Goal: Information Seeking & Learning: Learn about a topic

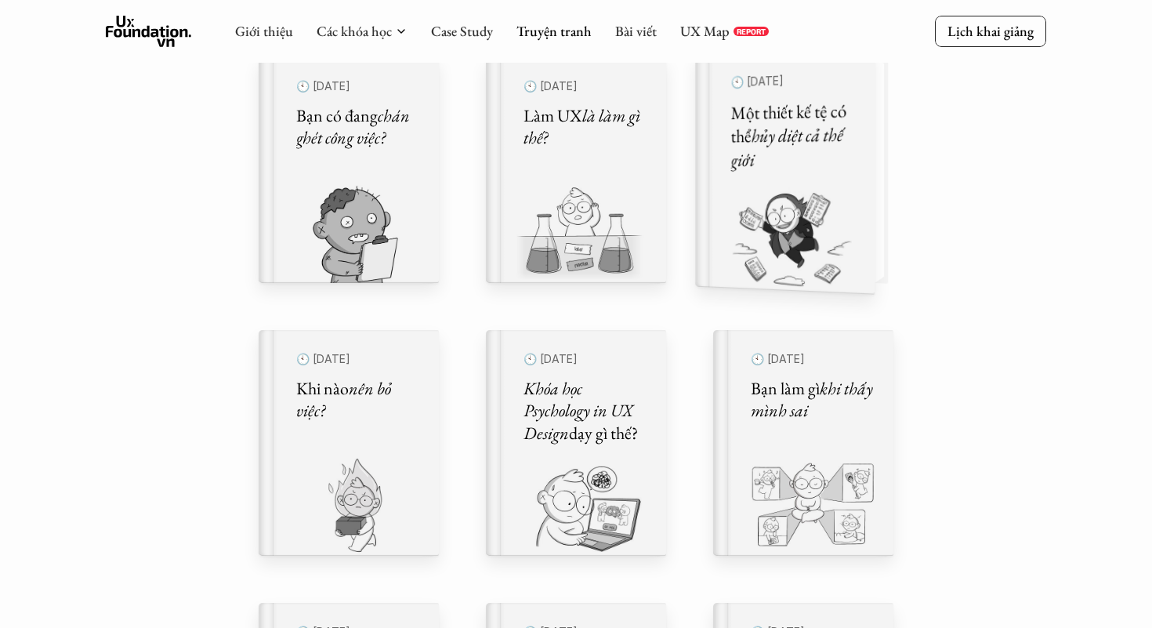
scroll to position [437, 0]
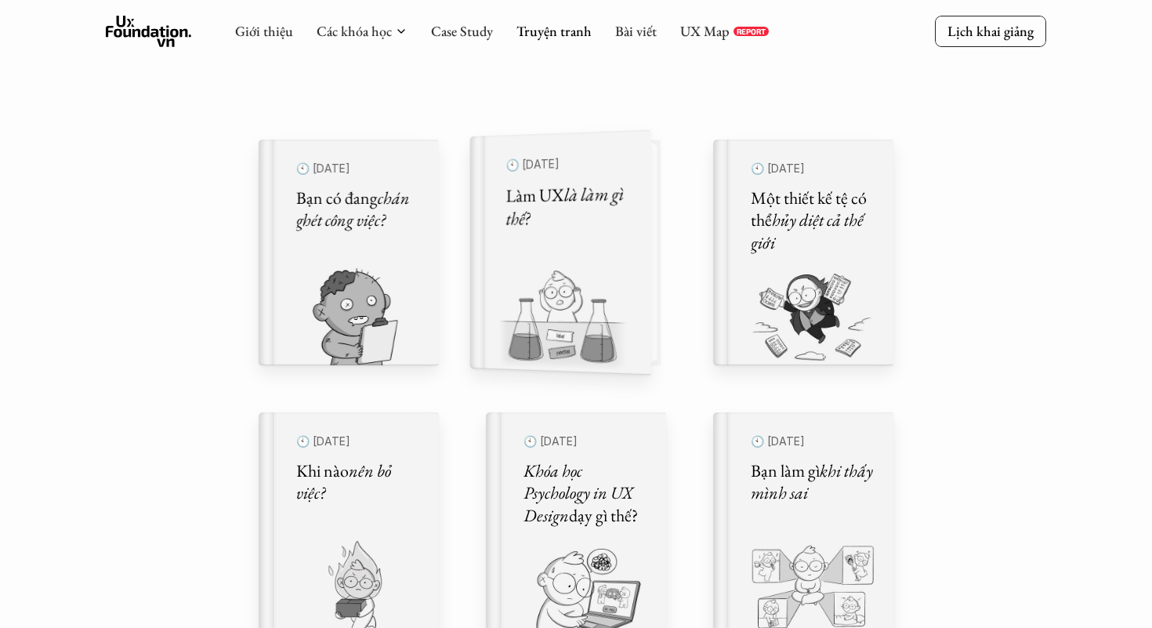
click at [567, 224] on h5 "Làm UX là làm gì thế?" at bounding box center [568, 206] width 125 height 49
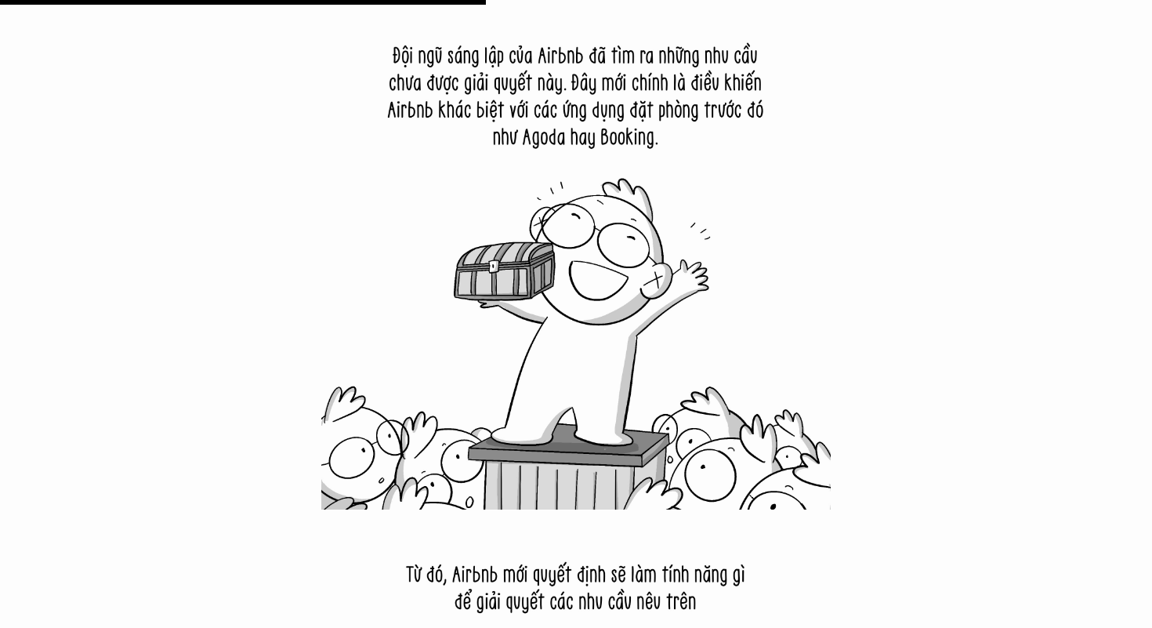
scroll to position [7445, 0]
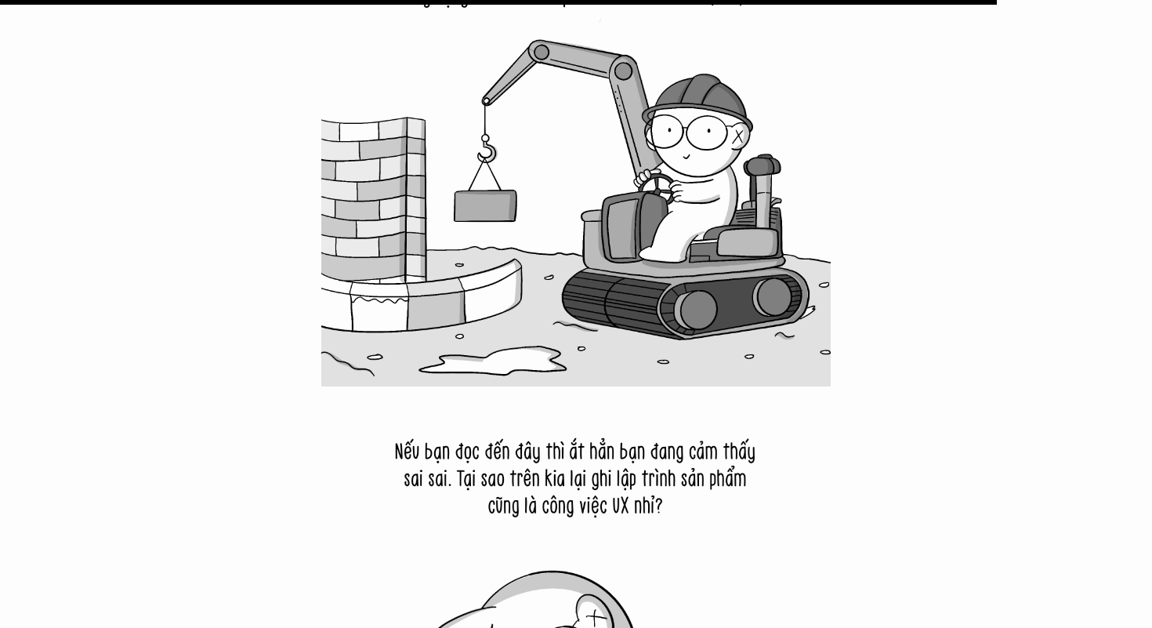
scroll to position [15188, 0]
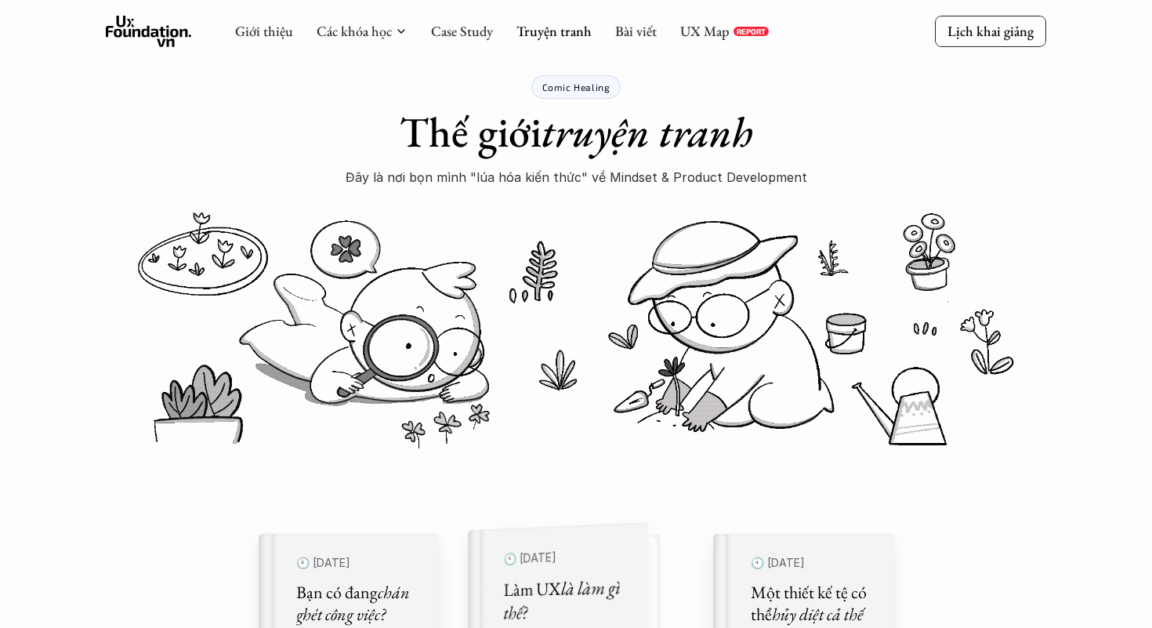
scroll to position [34, 0]
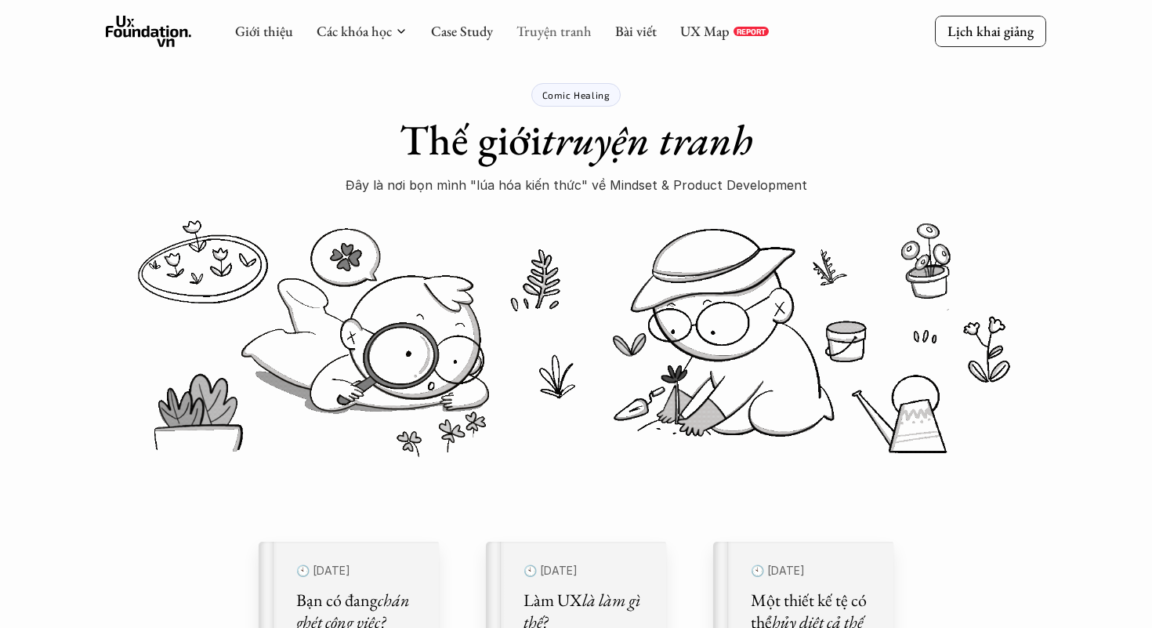
click at [527, 35] on link "Truyện tranh" at bounding box center [553, 31] width 75 height 18
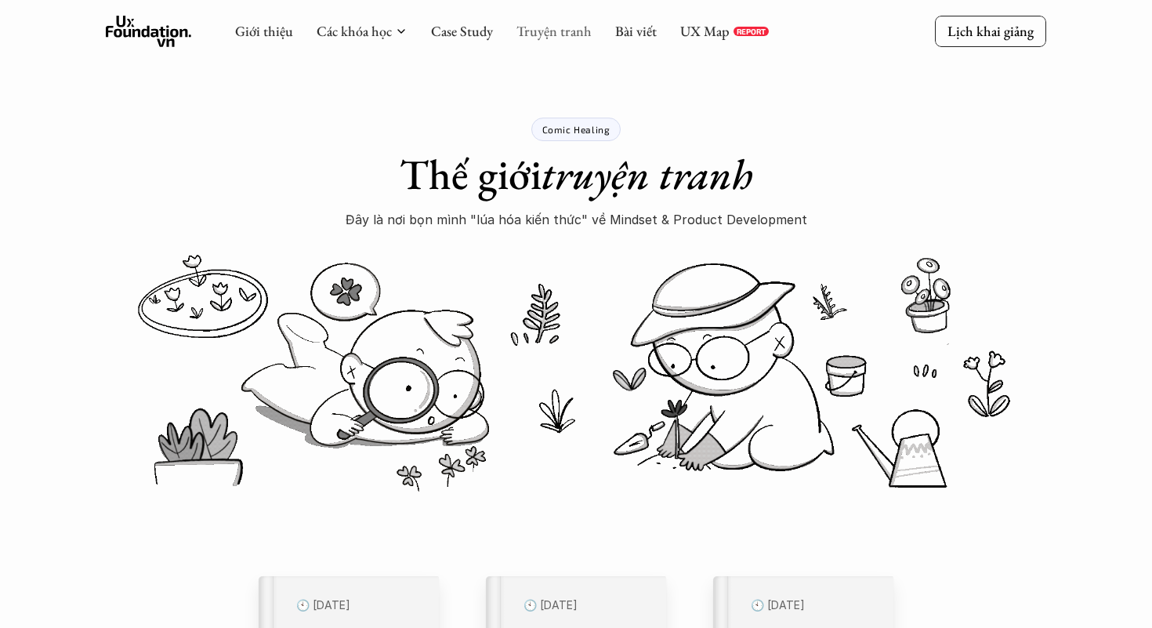
click at [527, 35] on link "Truyện tranh" at bounding box center [553, 31] width 75 height 18
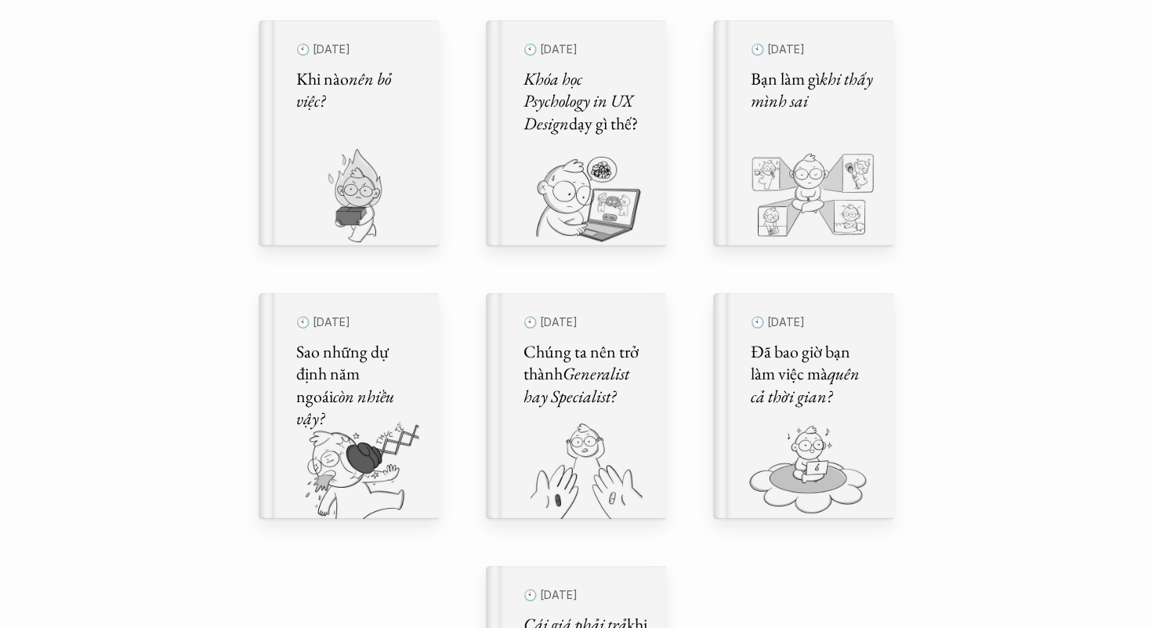
scroll to position [830, 0]
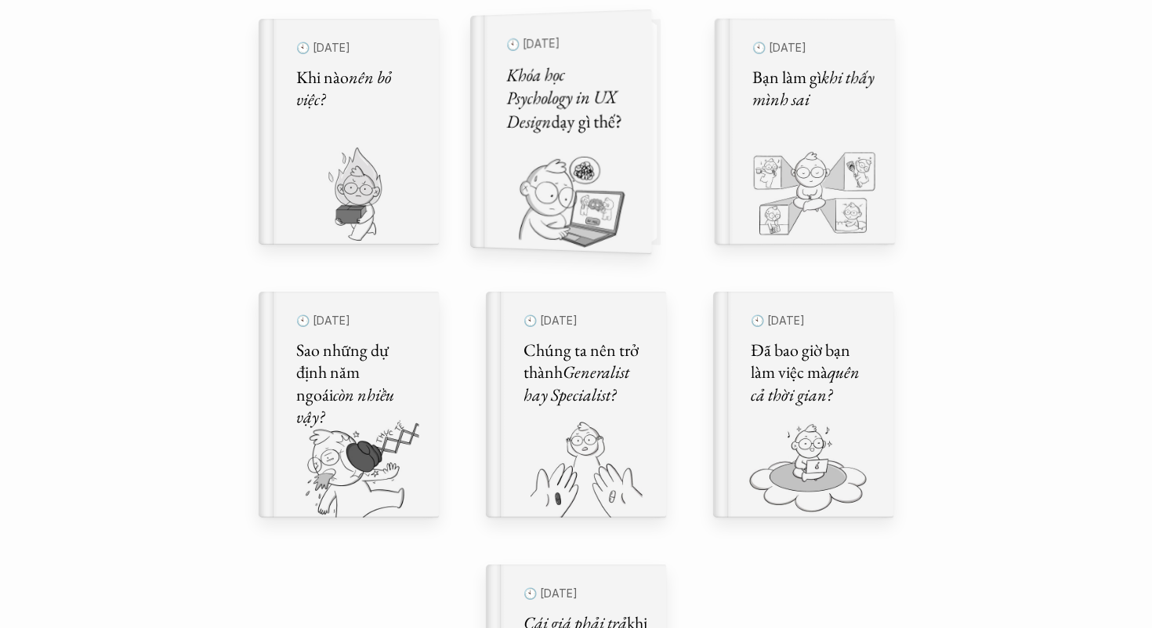
click at [487, 182] on img at bounding box center [551, 200] width 162 height 107
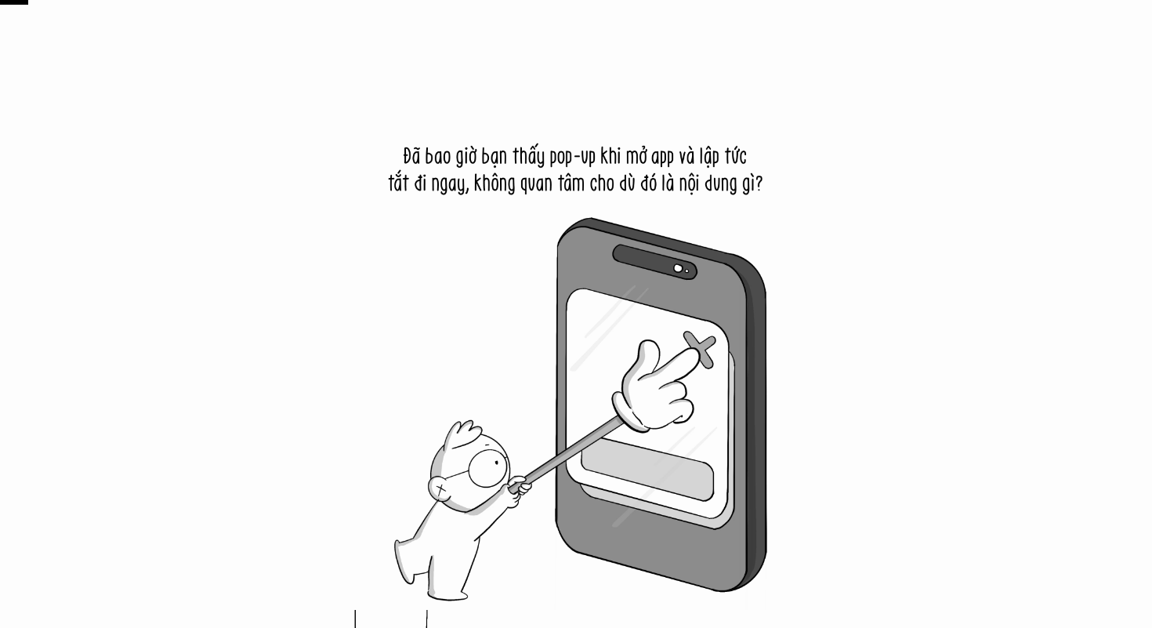
scroll to position [752, 0]
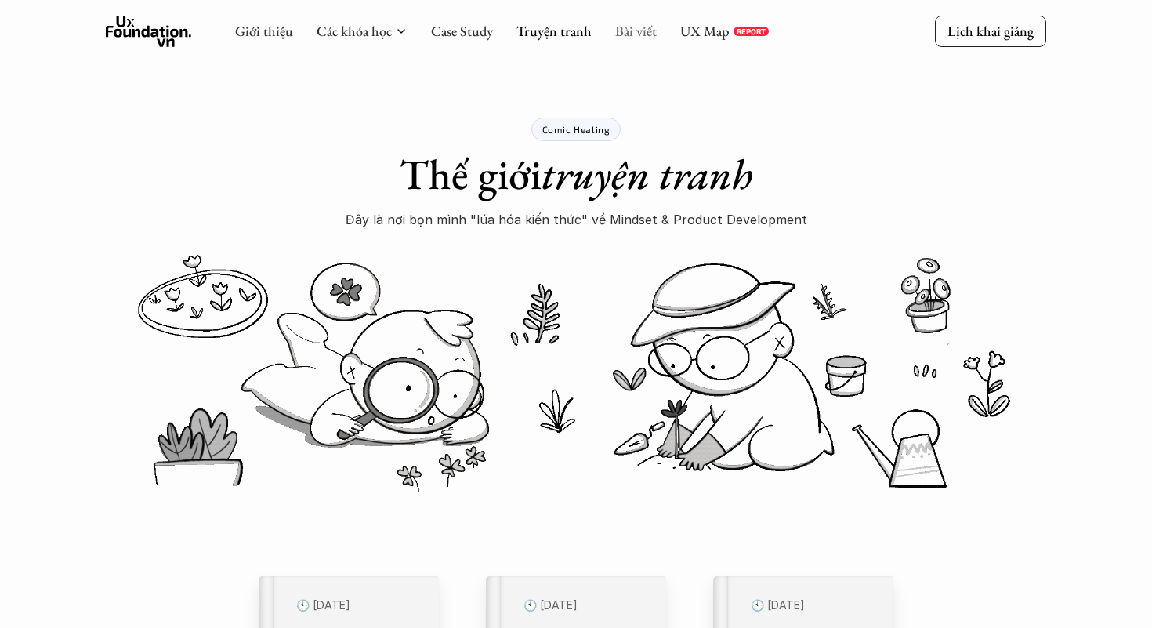
click at [645, 38] on link "Bài viết" at bounding box center [636, 31] width 42 height 18
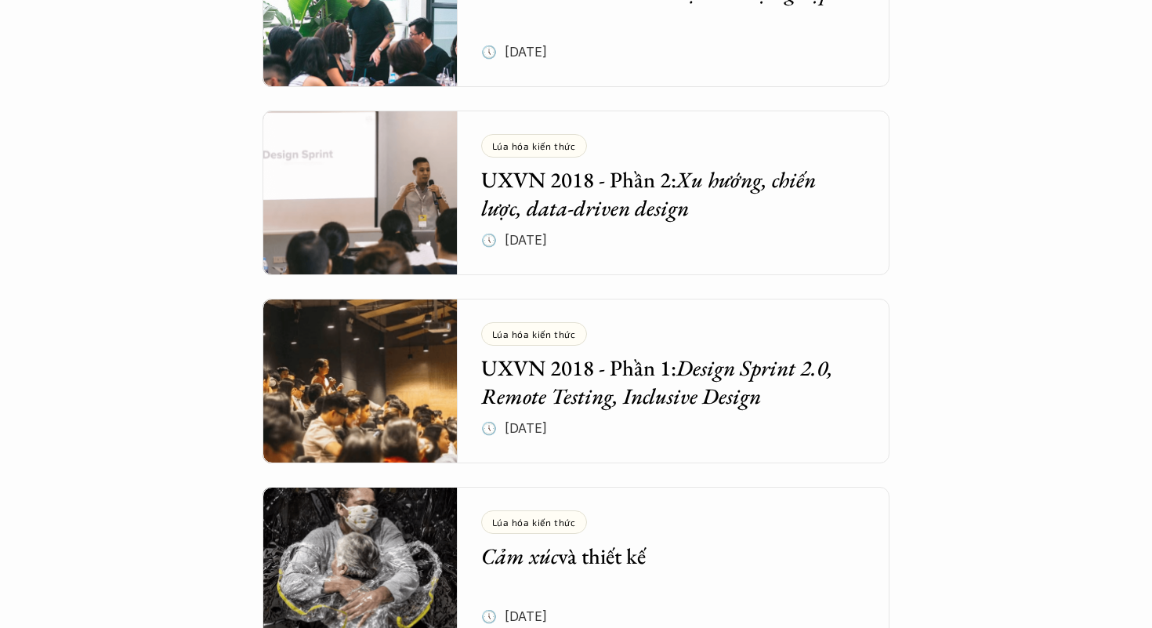
scroll to position [4764, 0]
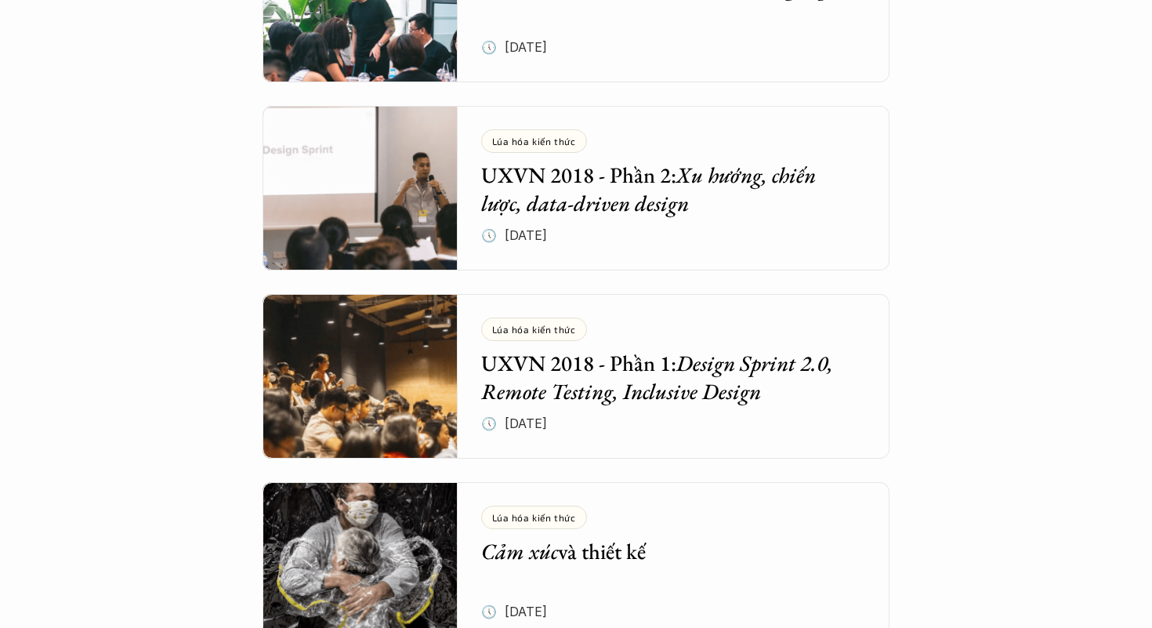
click at [623, 532] on div "Lúa hóa kiến thức Cảm xúc và thiết kế" at bounding box center [662, 536] width 362 height 60
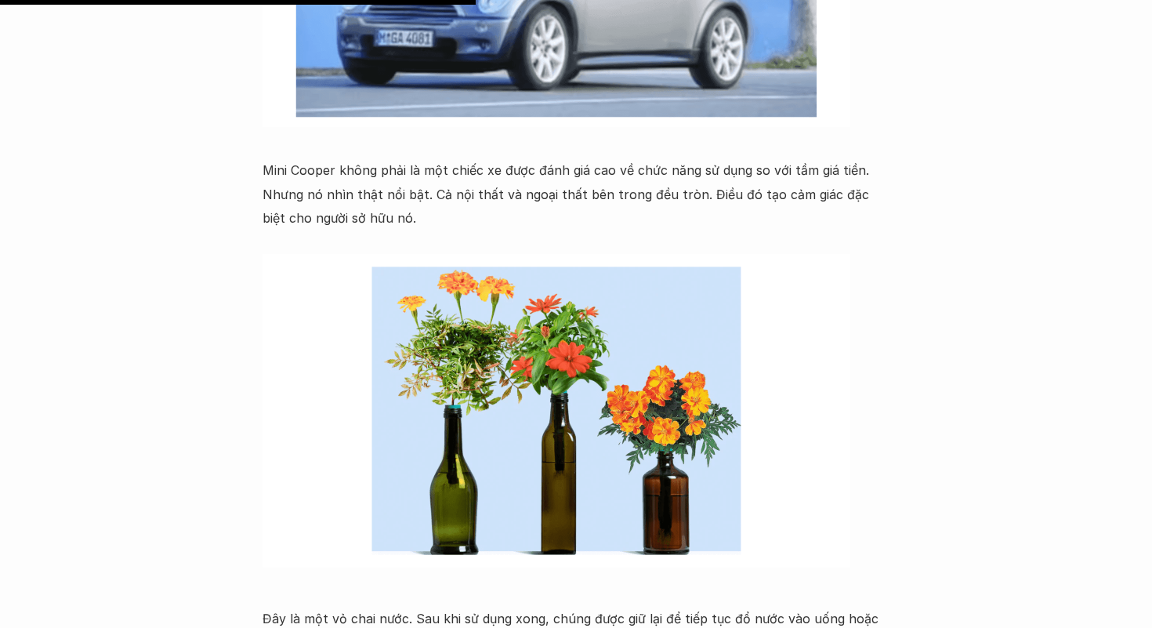
scroll to position [4149, 0]
